Goal: Information Seeking & Learning: Understand process/instructions

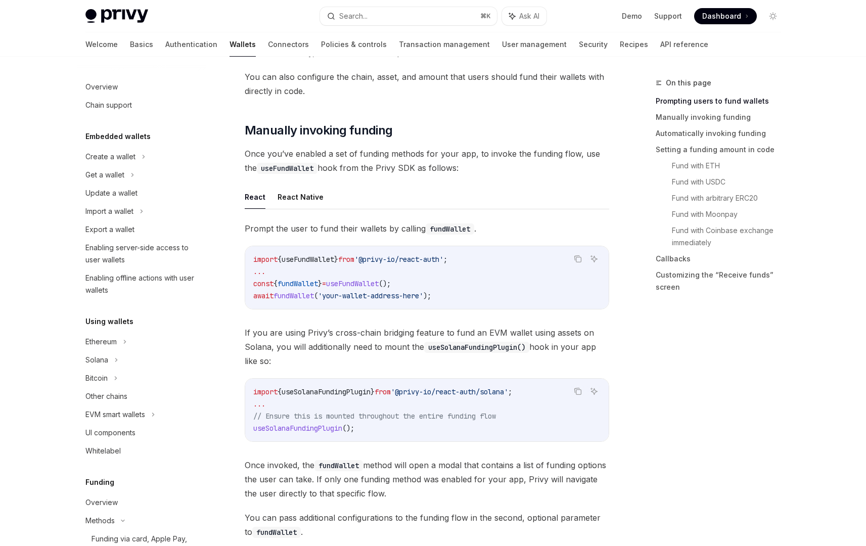
type textarea "*"
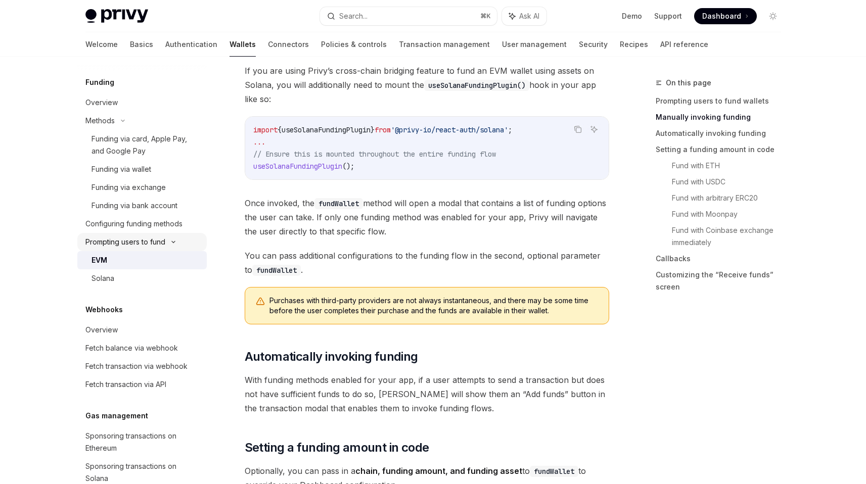
scroll to position [316, 0]
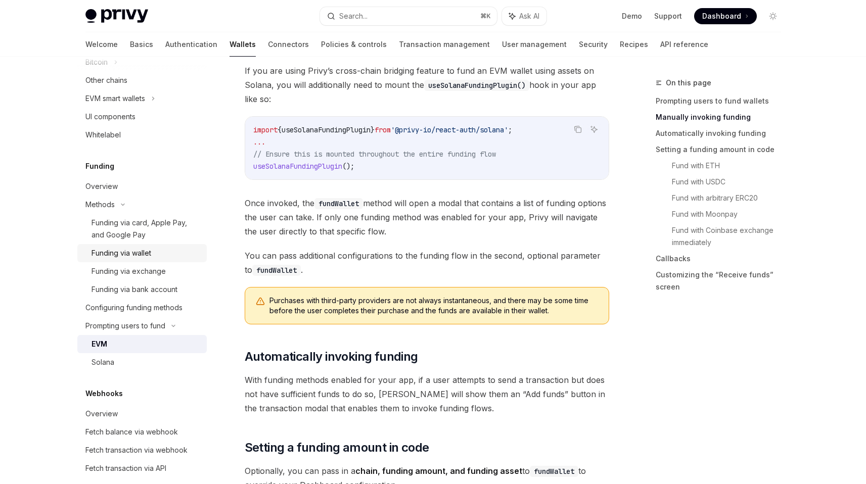
click at [158, 254] on div "Funding via wallet" at bounding box center [145, 253] width 109 height 12
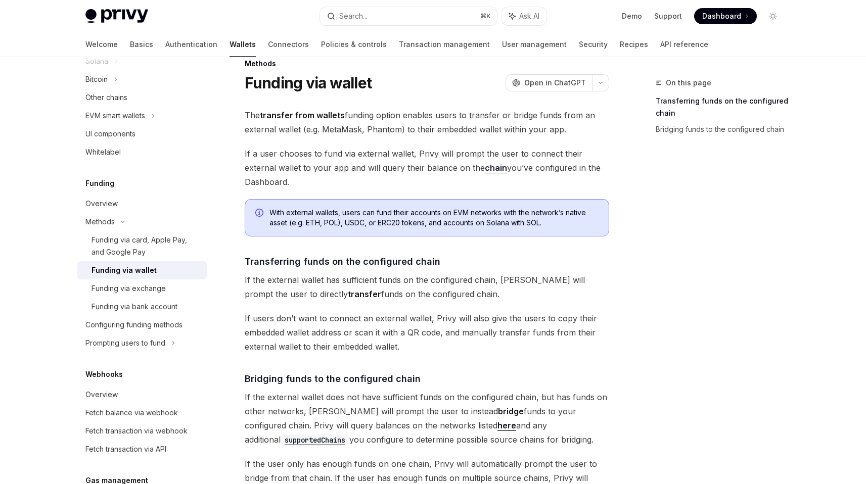
scroll to position [36, 0]
